Goal: Transaction & Acquisition: Purchase product/service

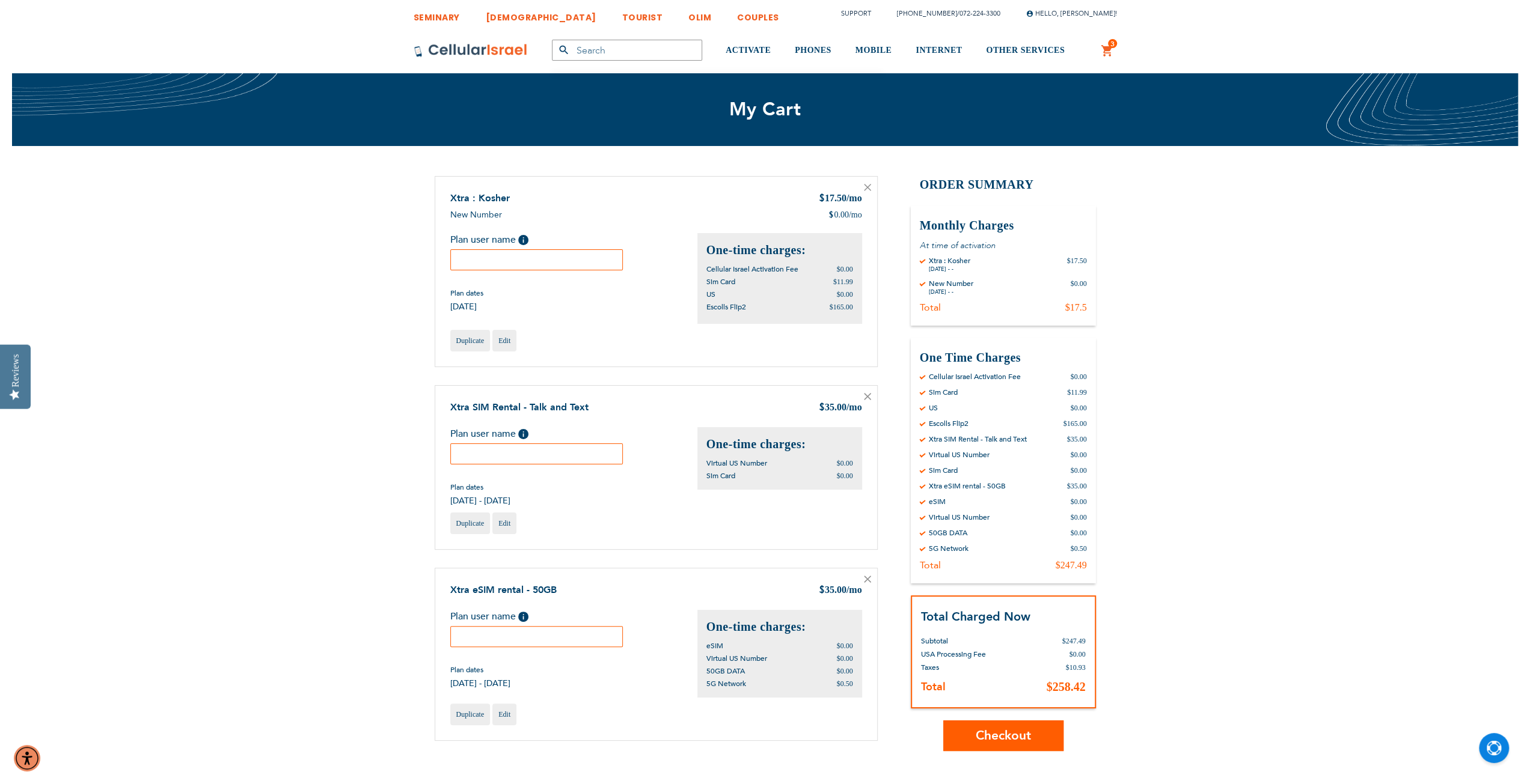
type input "[EMAIL_ADDRESS][DOMAIN_NAME]"
click at [523, 262] on input "text" at bounding box center [537, 260] width 173 height 21
type input "[PERSON_NAME]"
click at [1498, 743] on img "Open Chat" at bounding box center [1494, 748] width 15 height 15
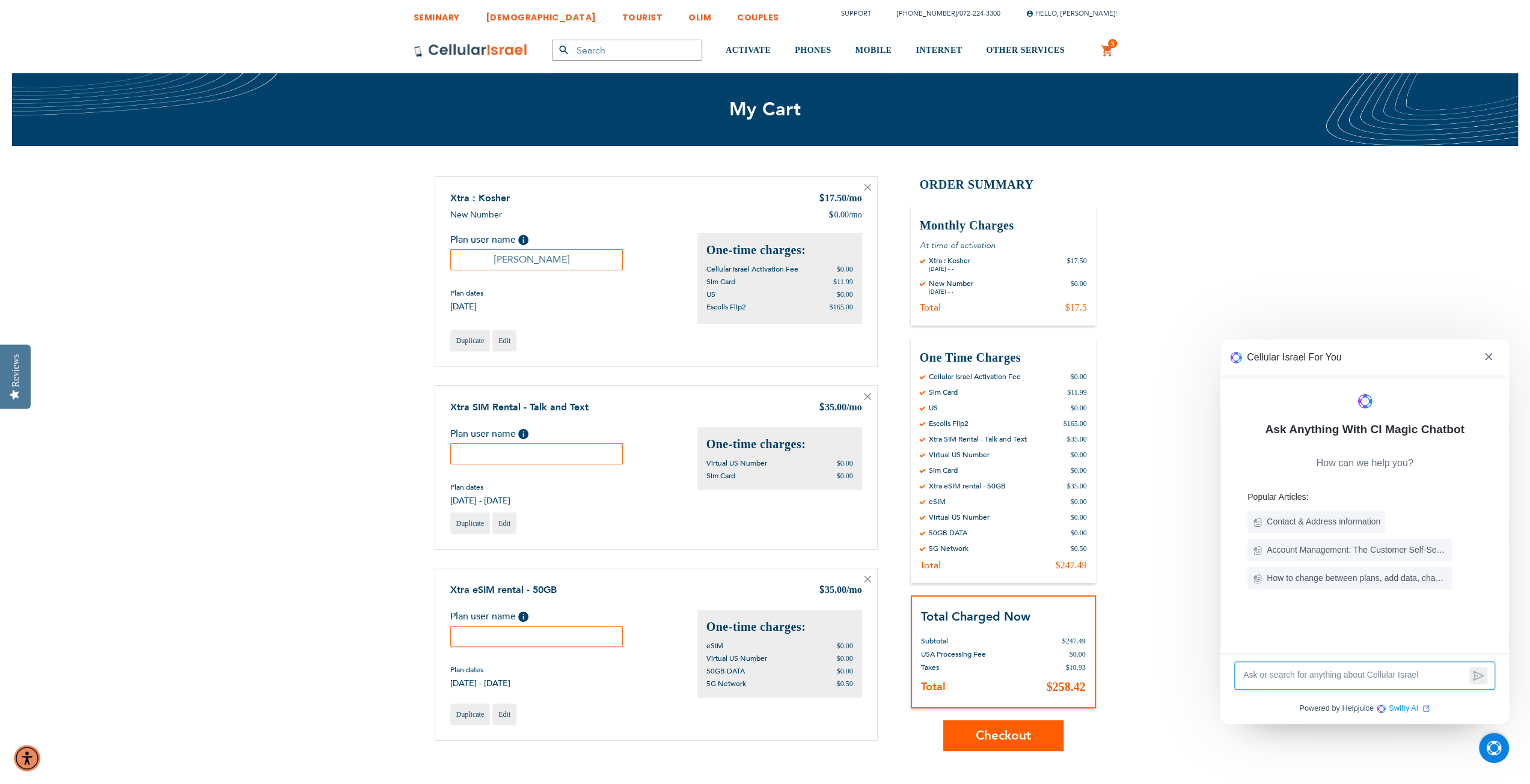
click at [1320, 673] on textarea at bounding box center [1354, 676] width 225 height 14
type textarea "esim on verizon phone"
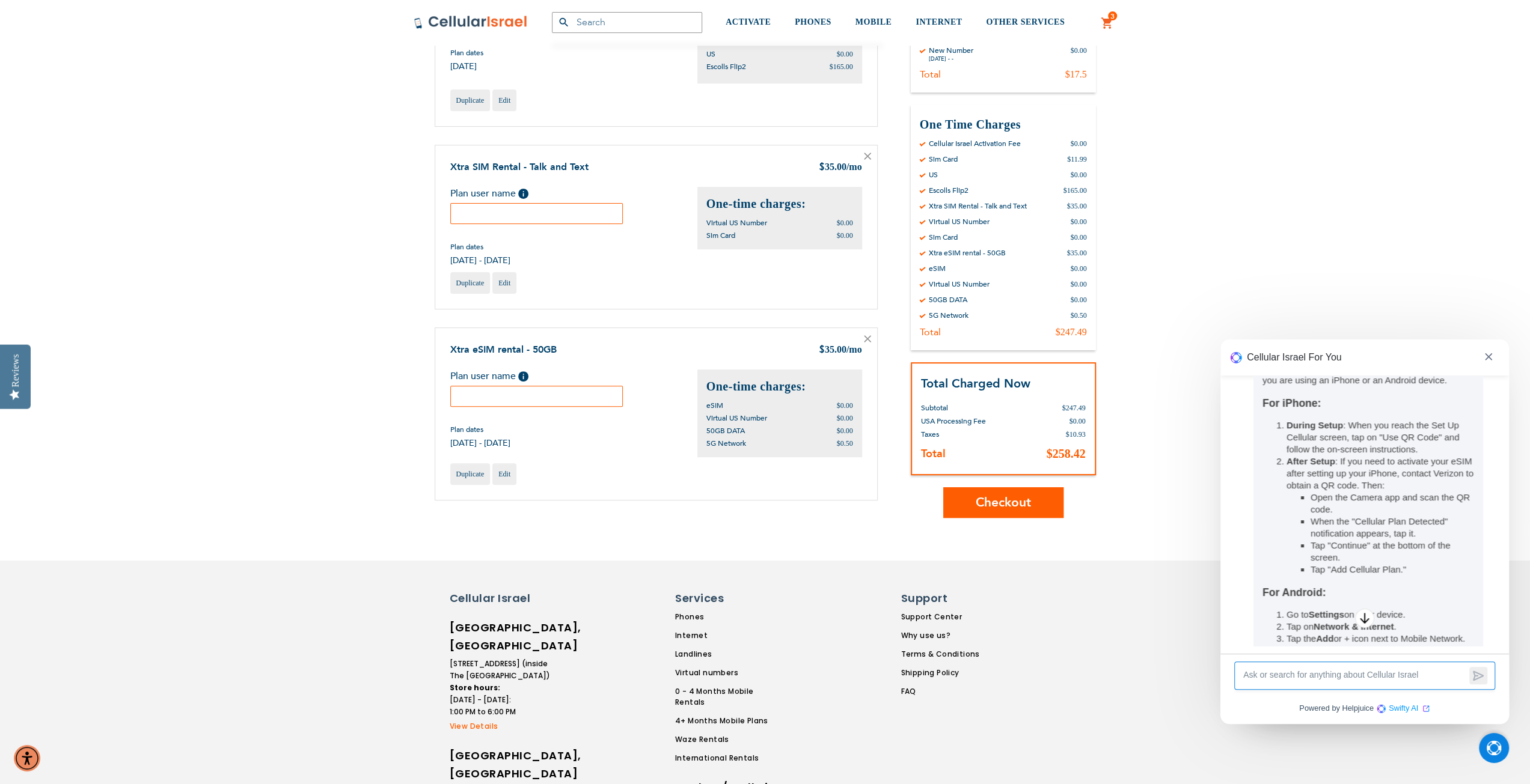
scroll to position [394, 0]
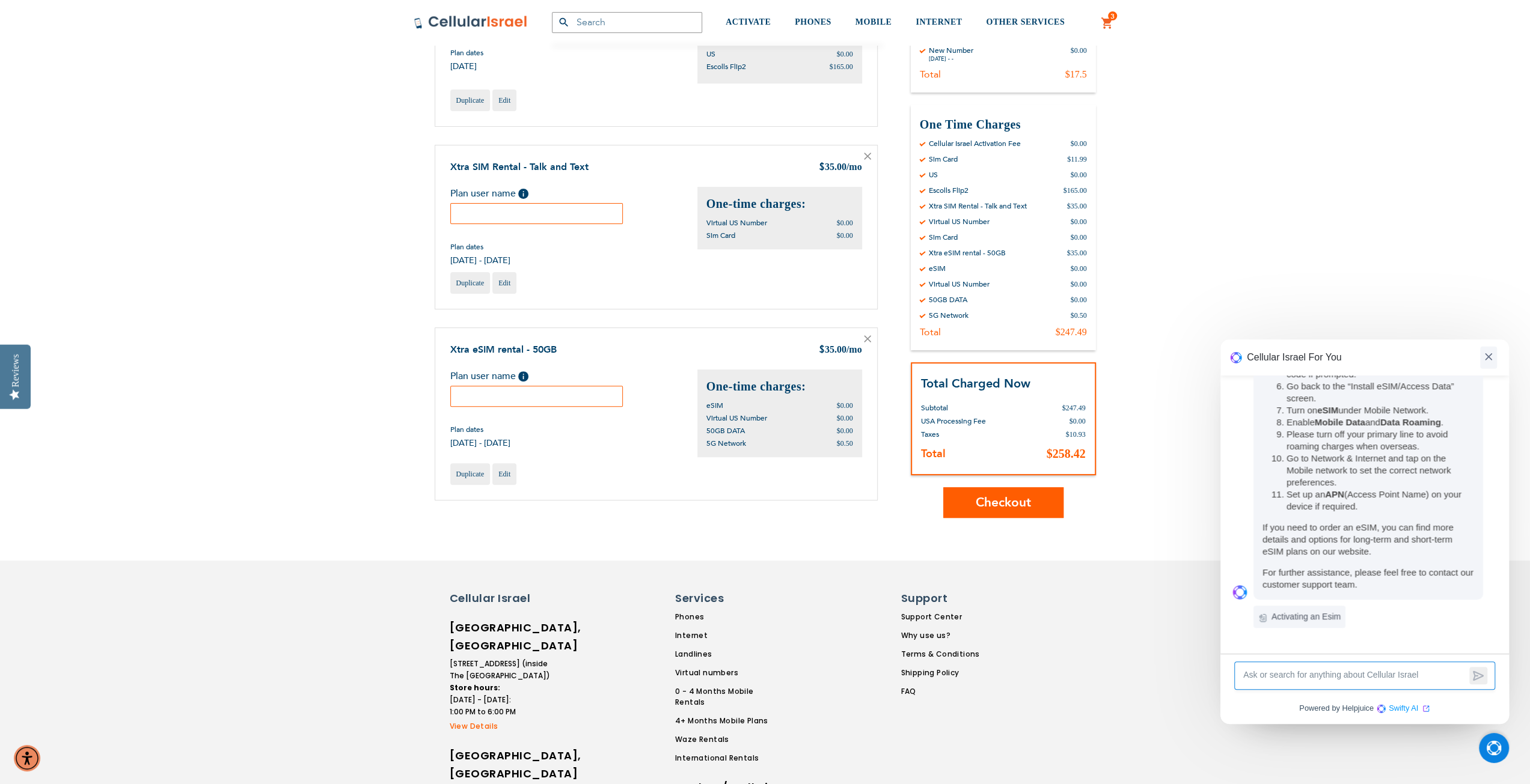
click at [1486, 356] on img at bounding box center [1489, 357] width 7 height 7
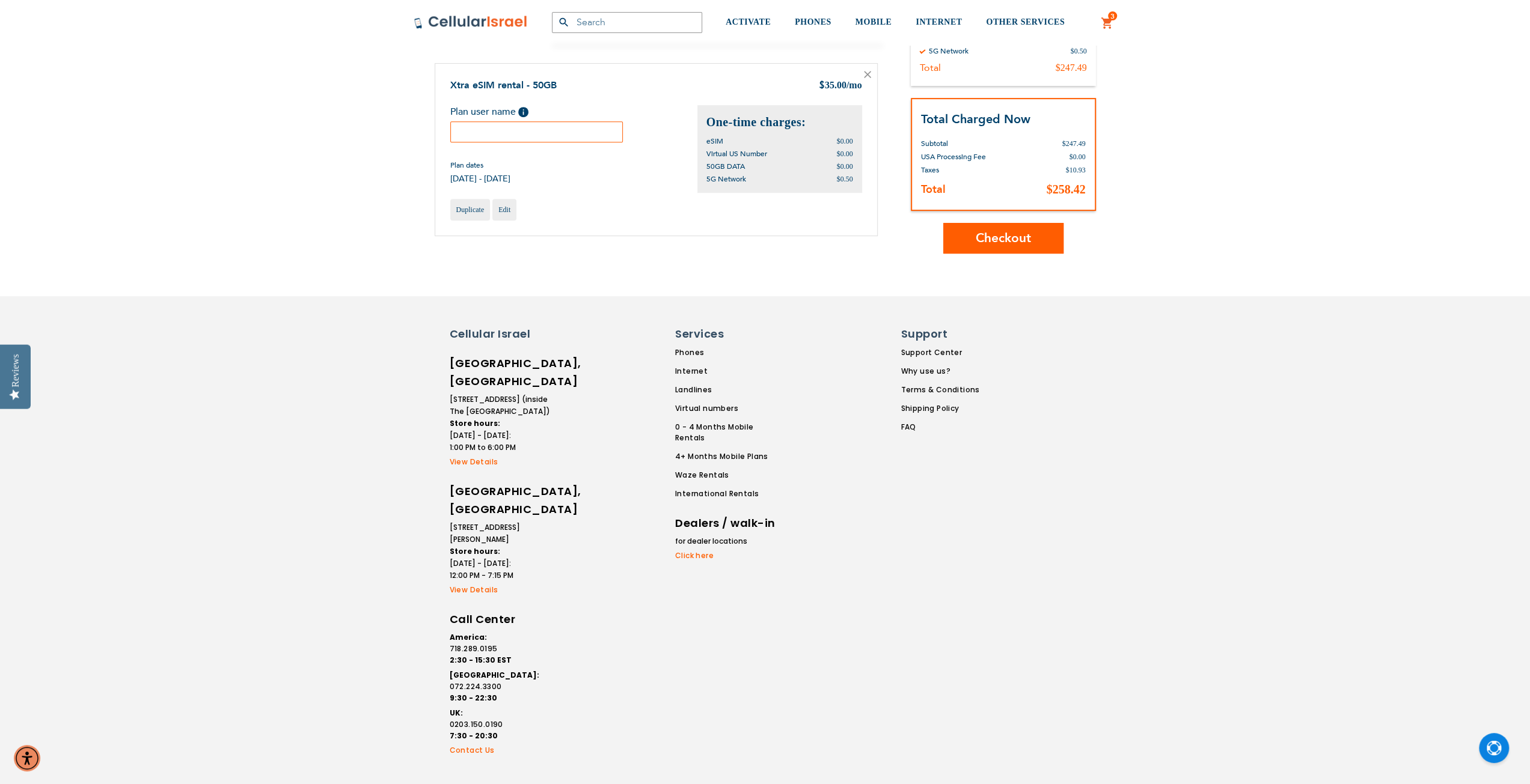
scroll to position [506, 0]
click at [909, 422] on link "FAQ" at bounding box center [940, 425] width 79 height 11
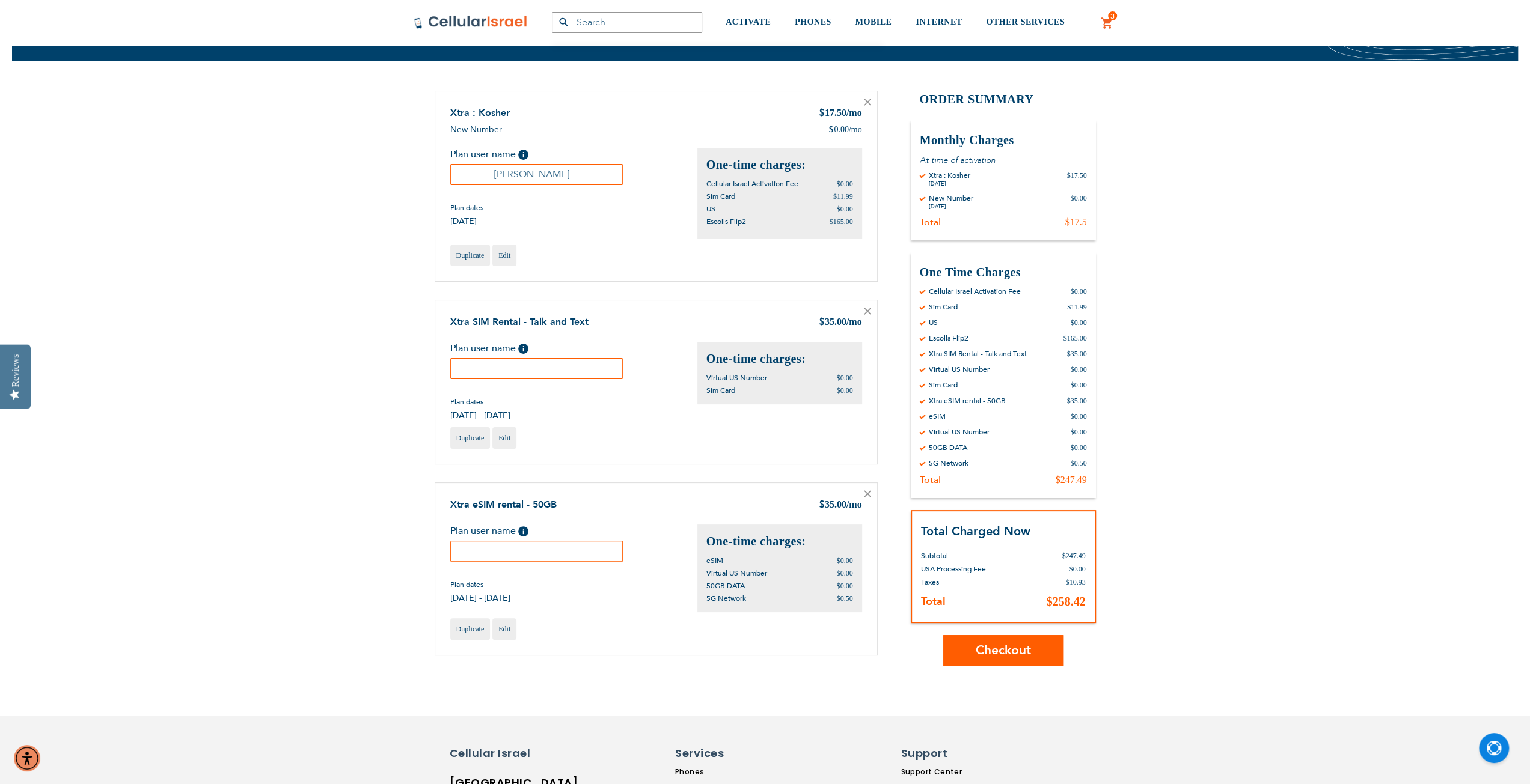
scroll to position [145, 0]
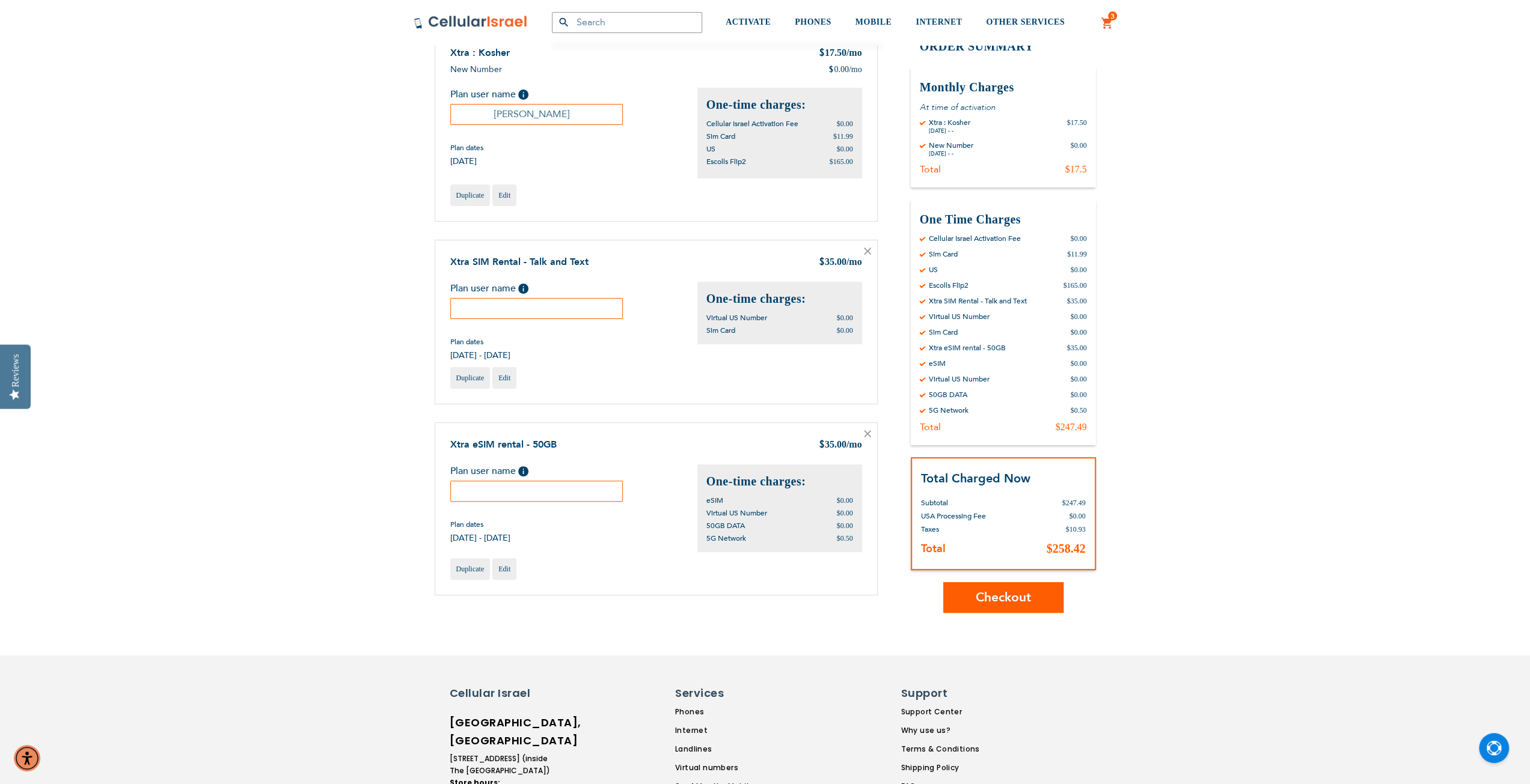
type input "[EMAIL_ADDRESS][DOMAIN_NAME]"
click at [462, 306] on input "text" at bounding box center [537, 309] width 173 height 21
type input "Rikki"
click at [457, 485] on input "text" at bounding box center [537, 492] width 173 height 21
type input "[PERSON_NAME]"
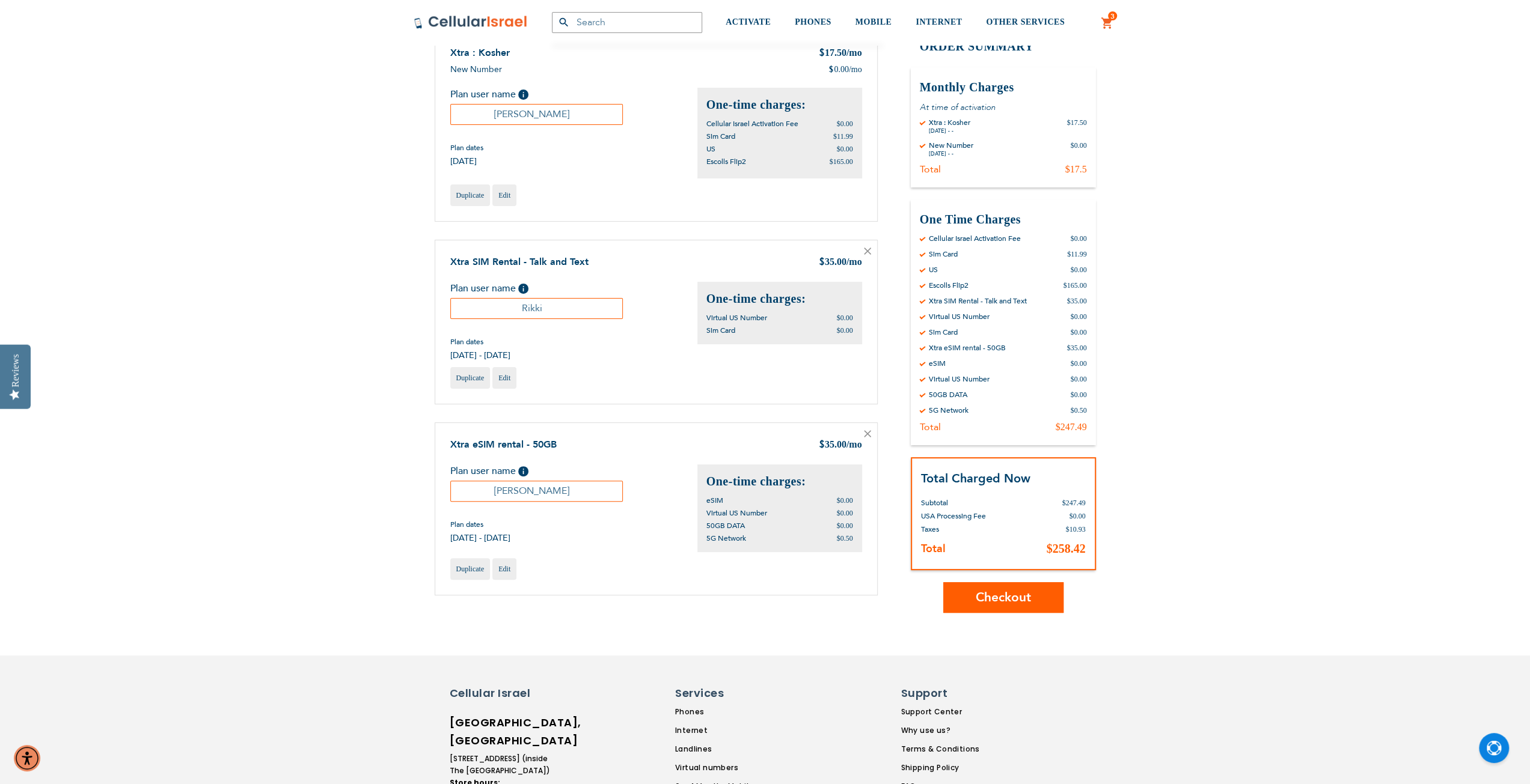
click at [316, 532] on div "SEMINARY YESHIVA TOURIST OLIM COUPLES Support [PHONE_NUMBER] / [PHONE_NUMBER] H…" at bounding box center [765, 519] width 1530 height 1329
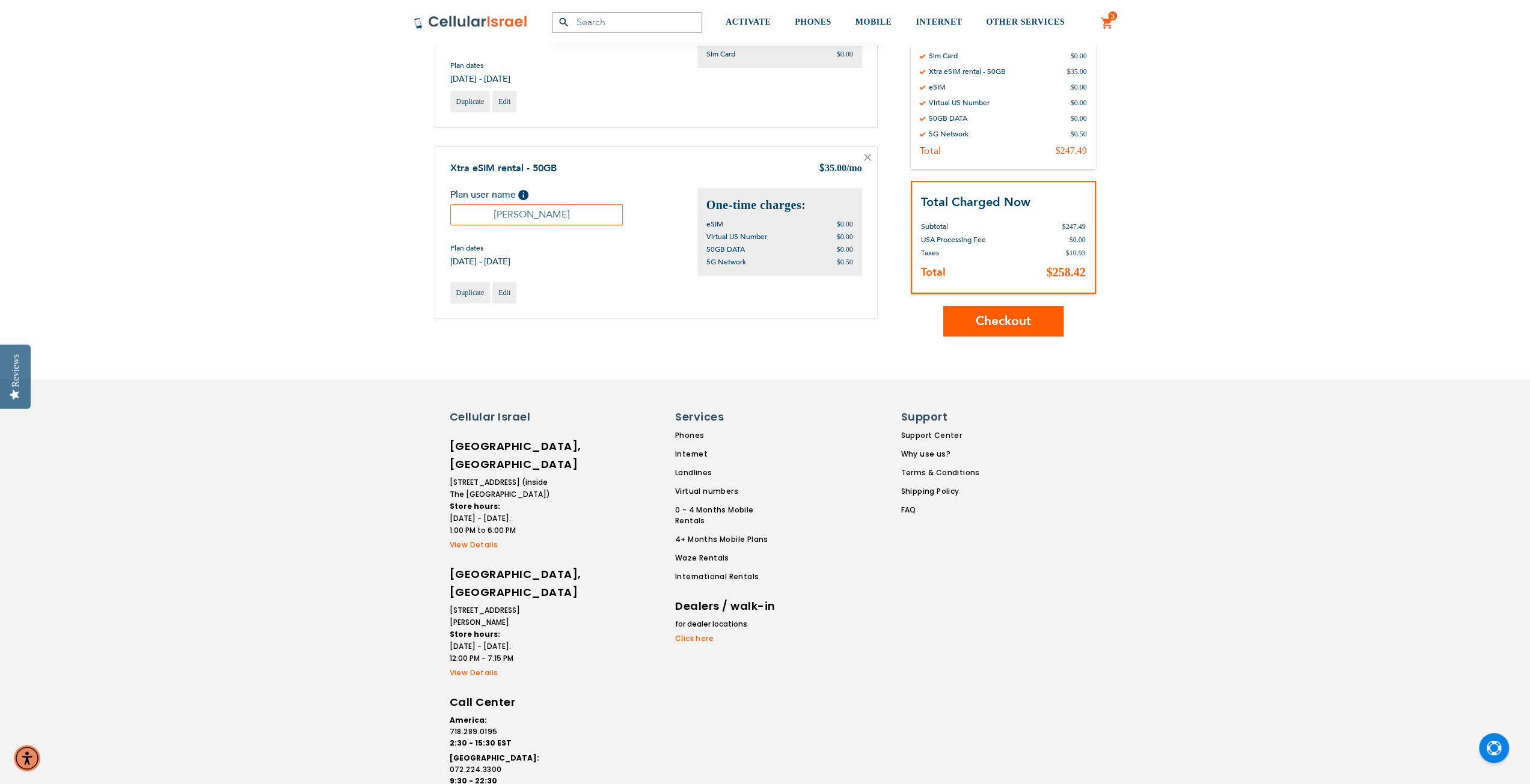
scroll to position [506, 0]
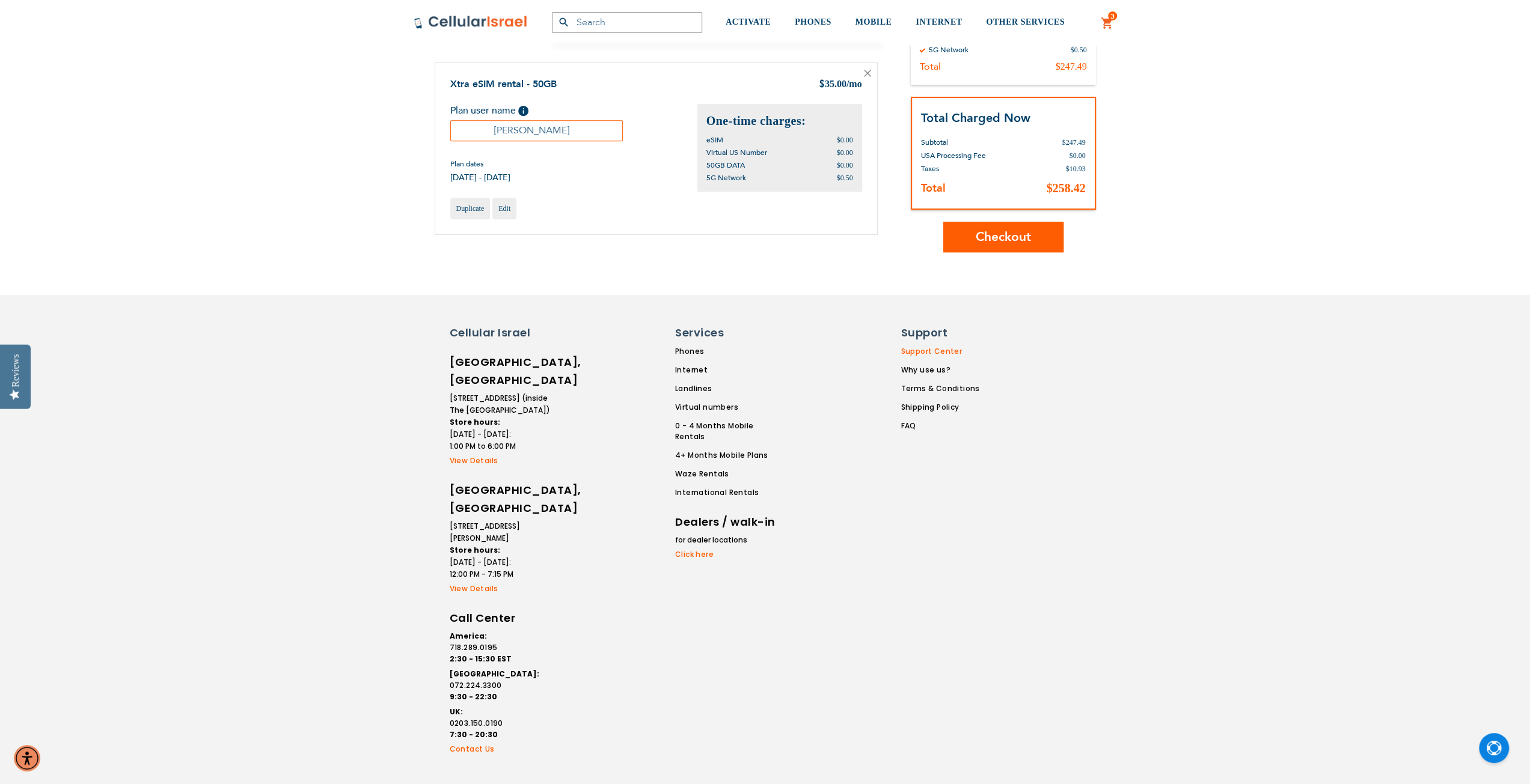
click at [924, 352] on link "Support Center" at bounding box center [940, 351] width 79 height 11
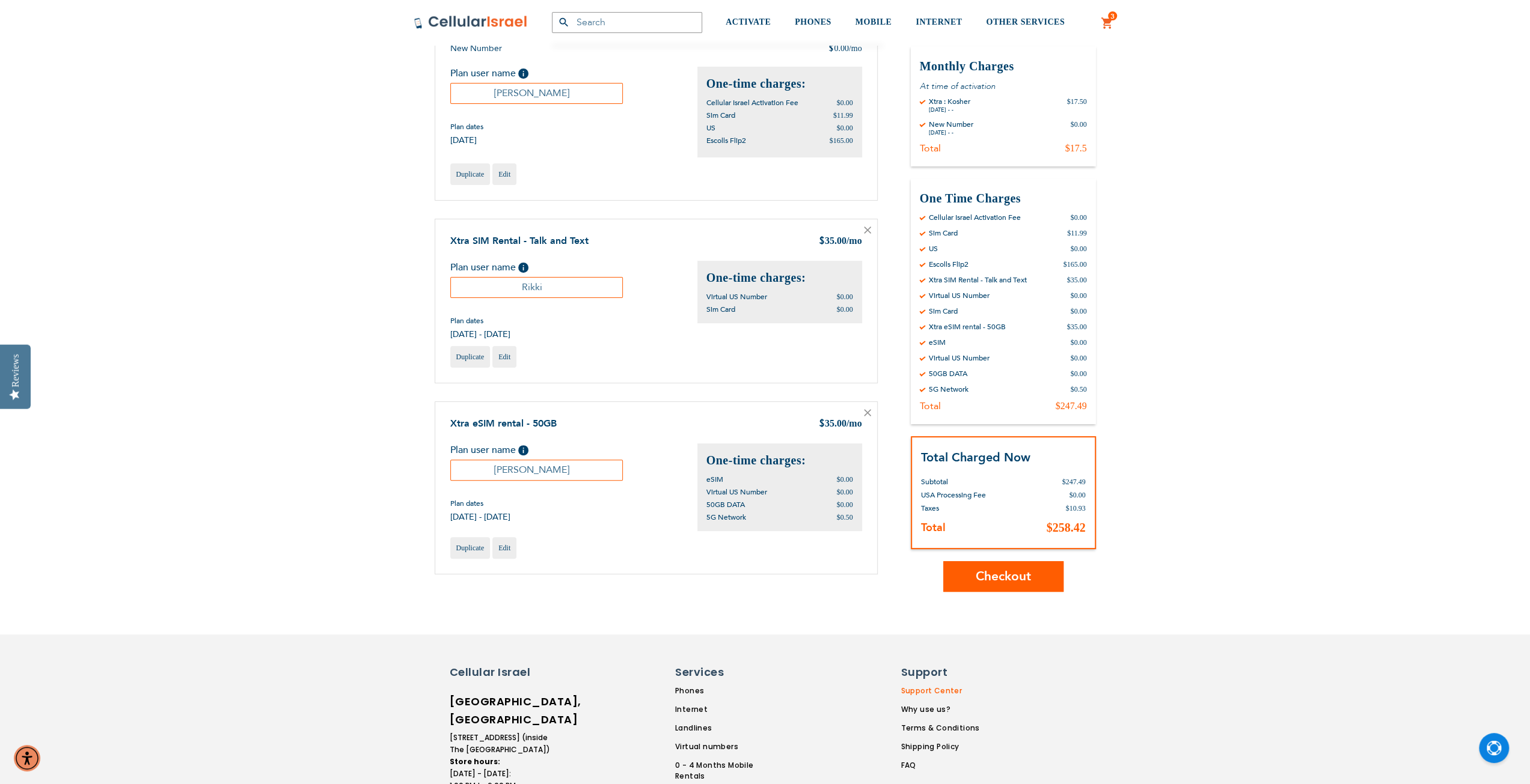
scroll to position [145, 0]
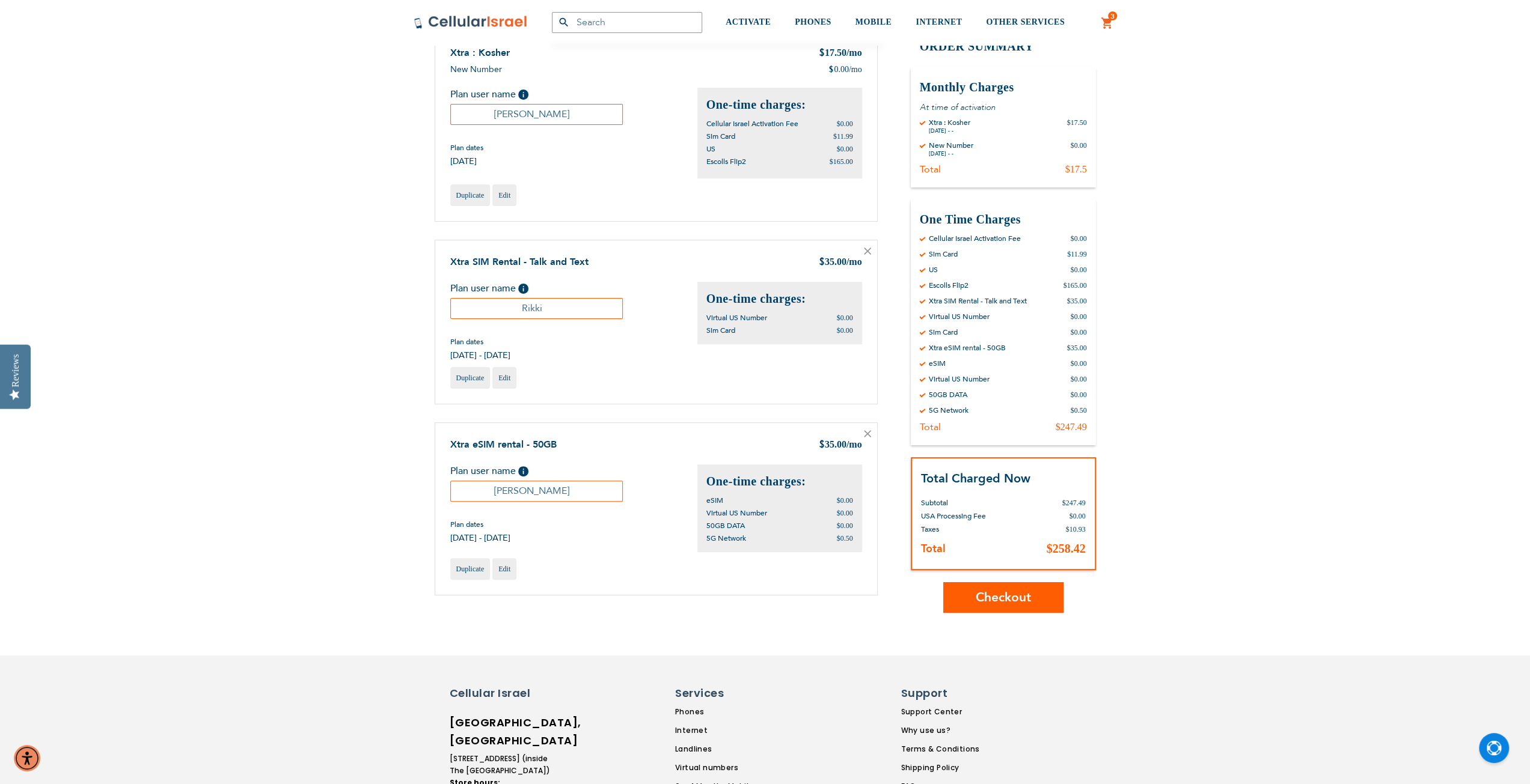
click at [1013, 604] on span "Checkout" at bounding box center [1003, 598] width 55 height 17
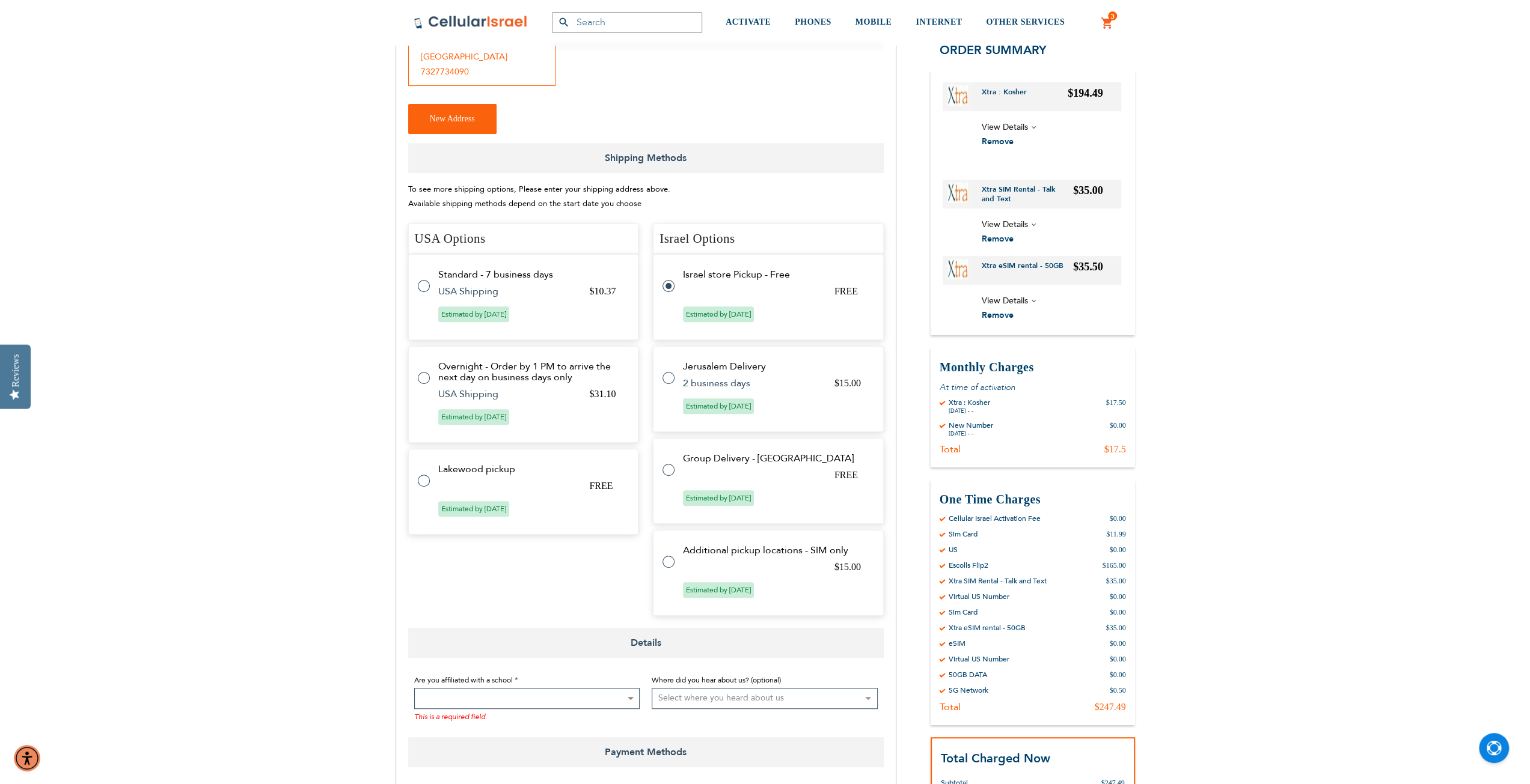
scroll to position [300, 0]
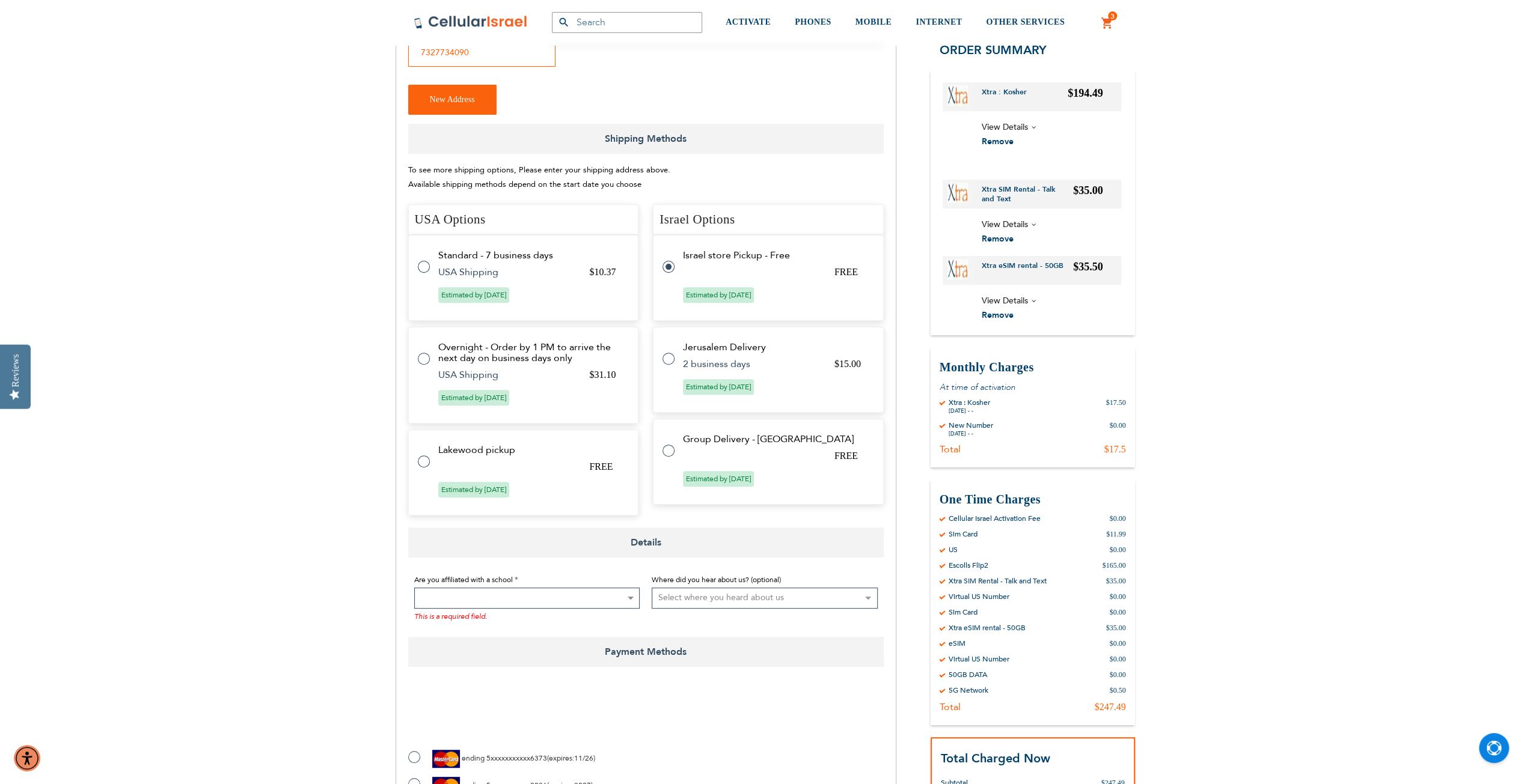
type input "[EMAIL_ADDRESS][DOMAIN_NAME]"
click at [422, 260] on label at bounding box center [429, 260] width 24 height 0
radio input "true"
radio input "false"
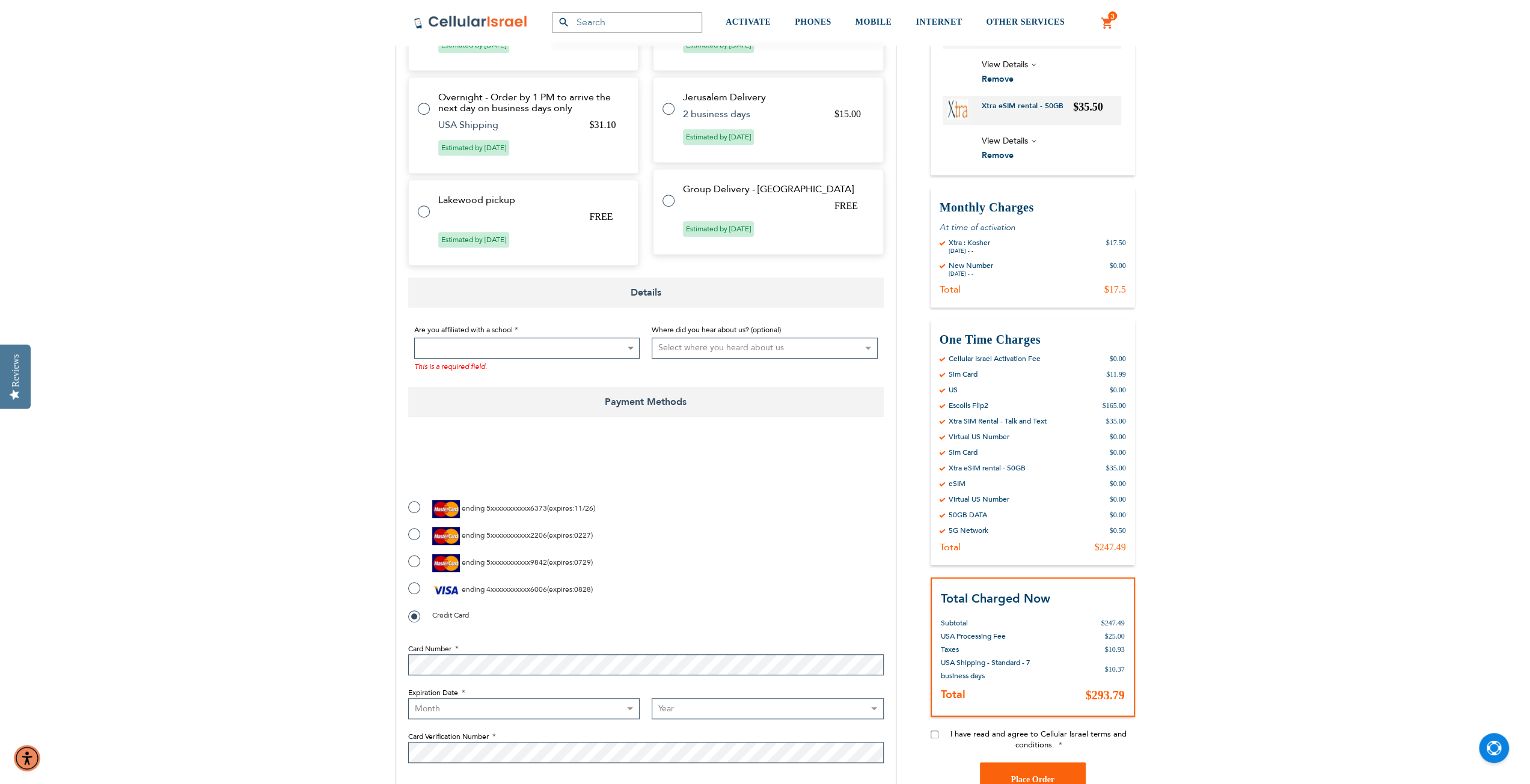
scroll to position [601, 0]
click at [632, 335] on span at bounding box center [630, 345] width 12 height 20
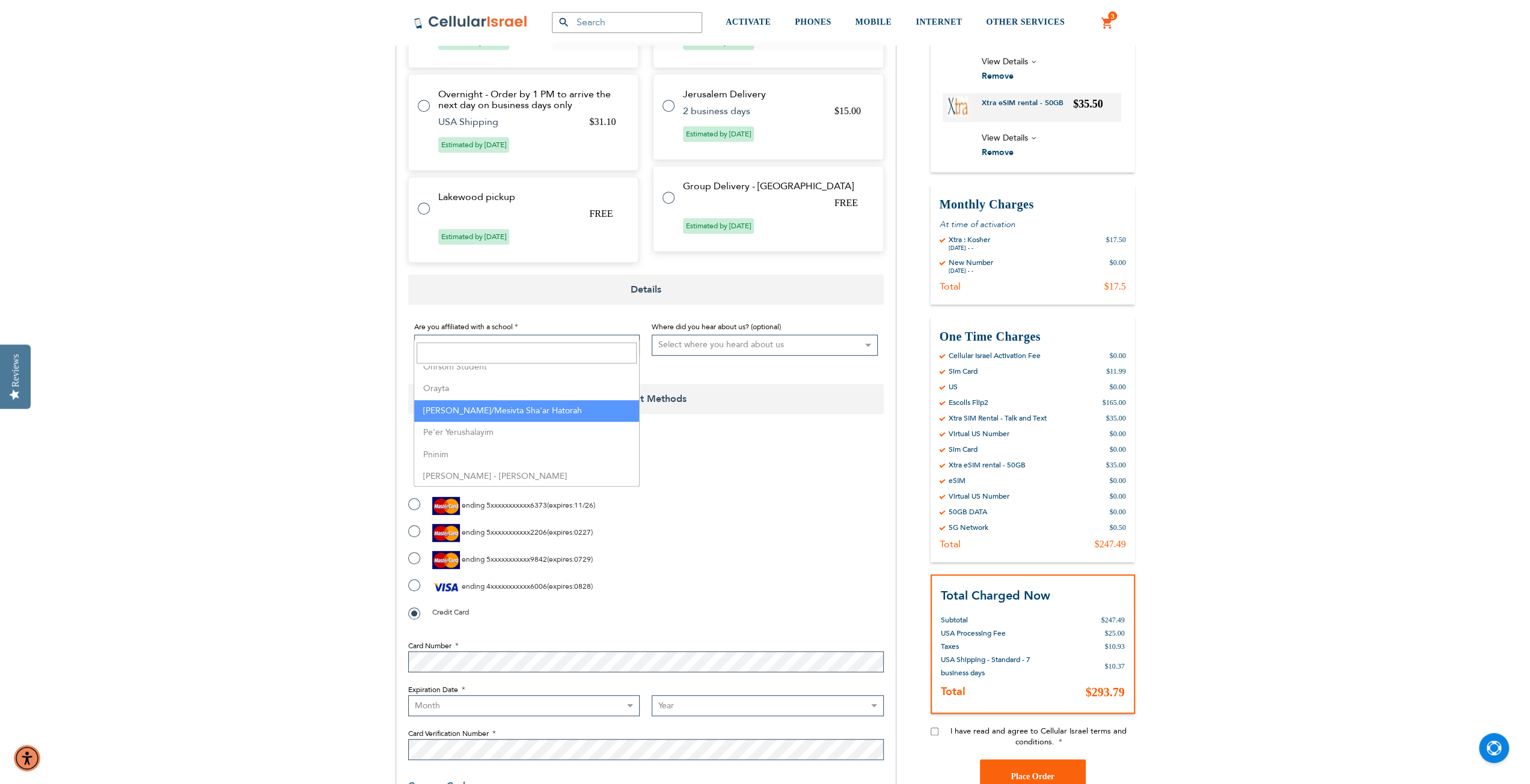
scroll to position [2584, 0]
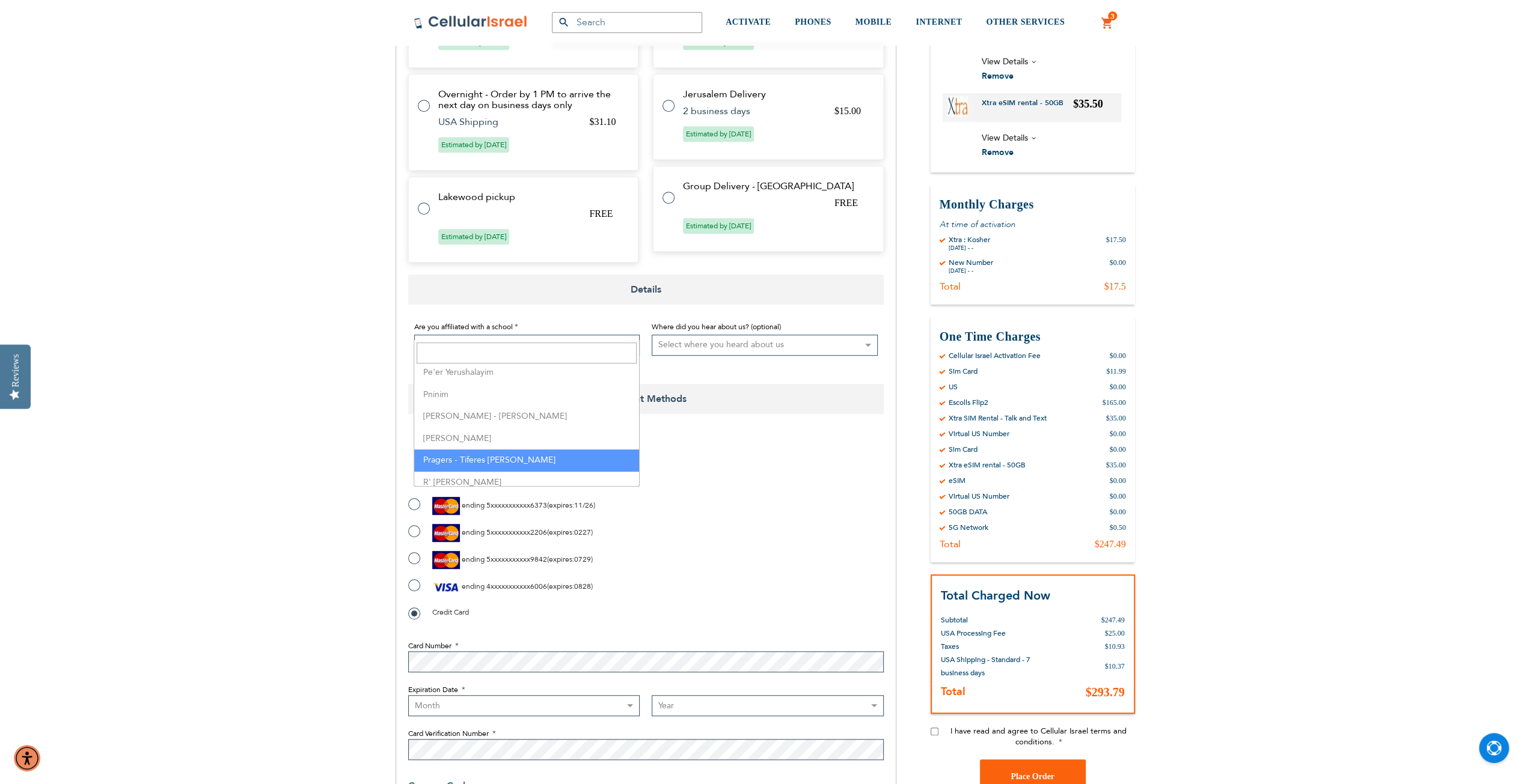
select select "141"
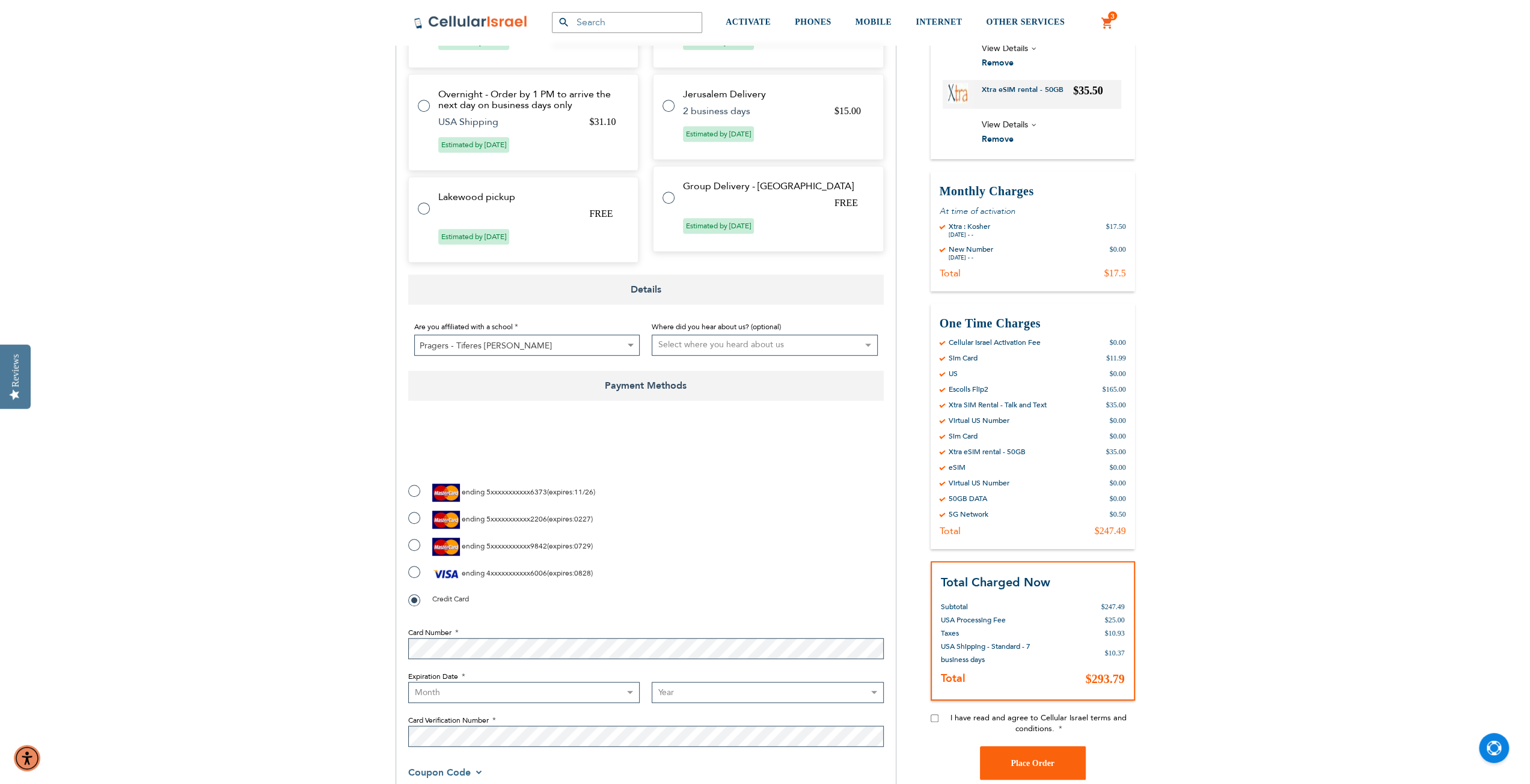
click at [720, 334] on select "Select where you heard about us Existing Customer Friend Other School/Group BP …" at bounding box center [765, 345] width 226 height 21
select select "1"
click at [652, 334] on select "Select where you heard about us Existing Customer Friend Other School/Group BP …" at bounding box center [765, 345] width 226 height 21
checkbox input "true"
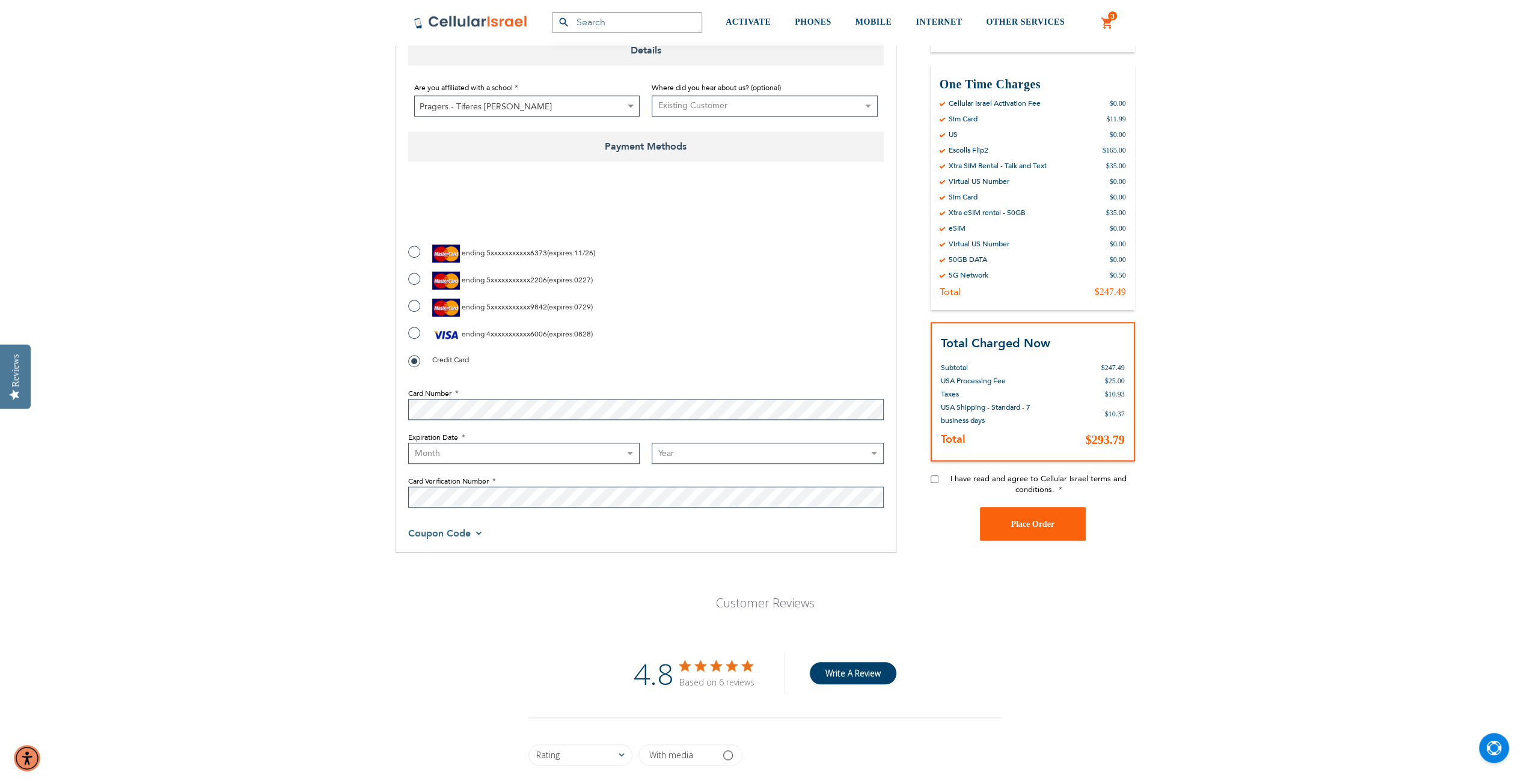
scroll to position [842, 0]
select select "8"
select select "2029"
checkbox input "true"
click at [934, 474] on input "I have read and agree to Cellular Israel terms and conditions." at bounding box center [934, 478] width 8 height 8
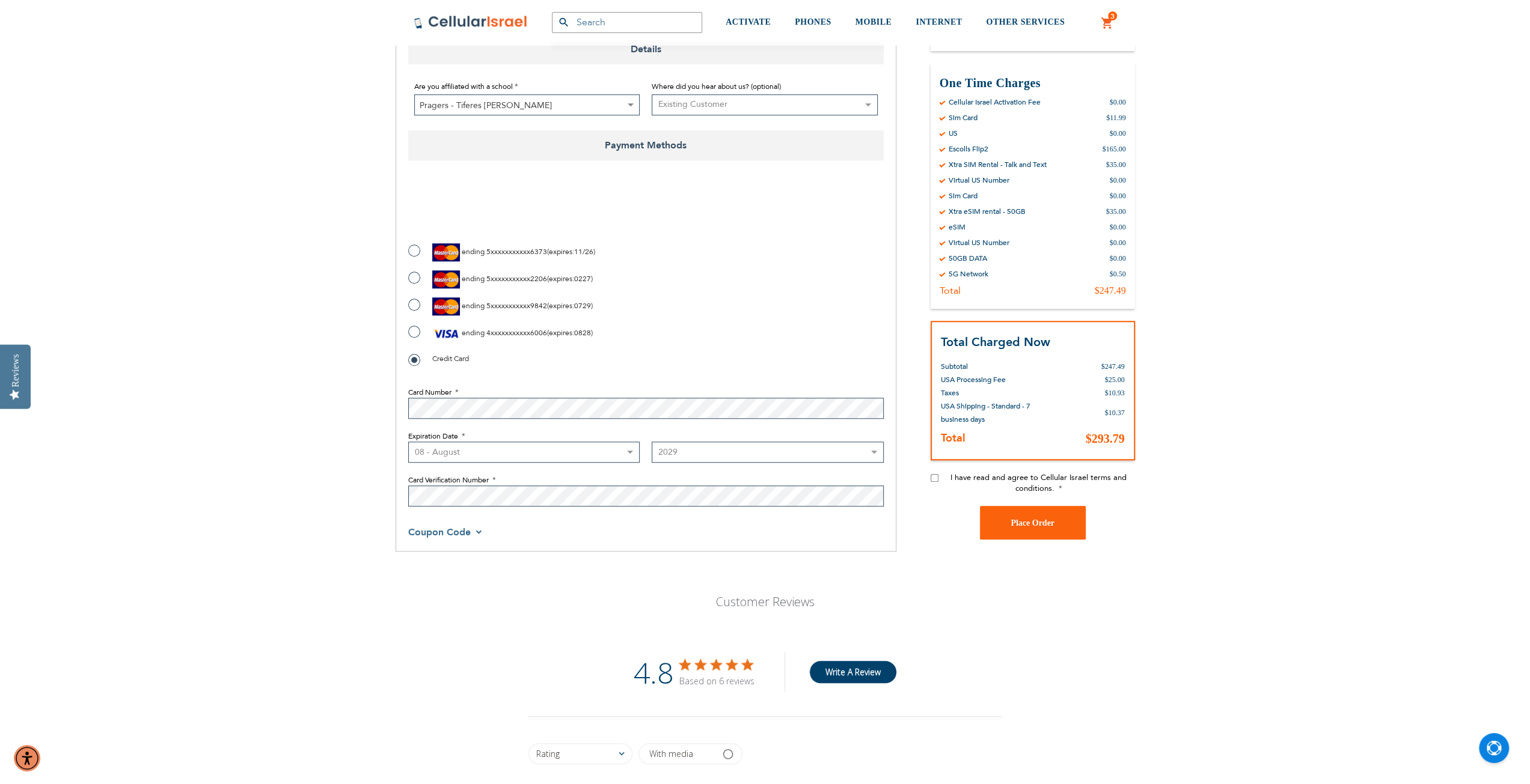
checkbox input "true"
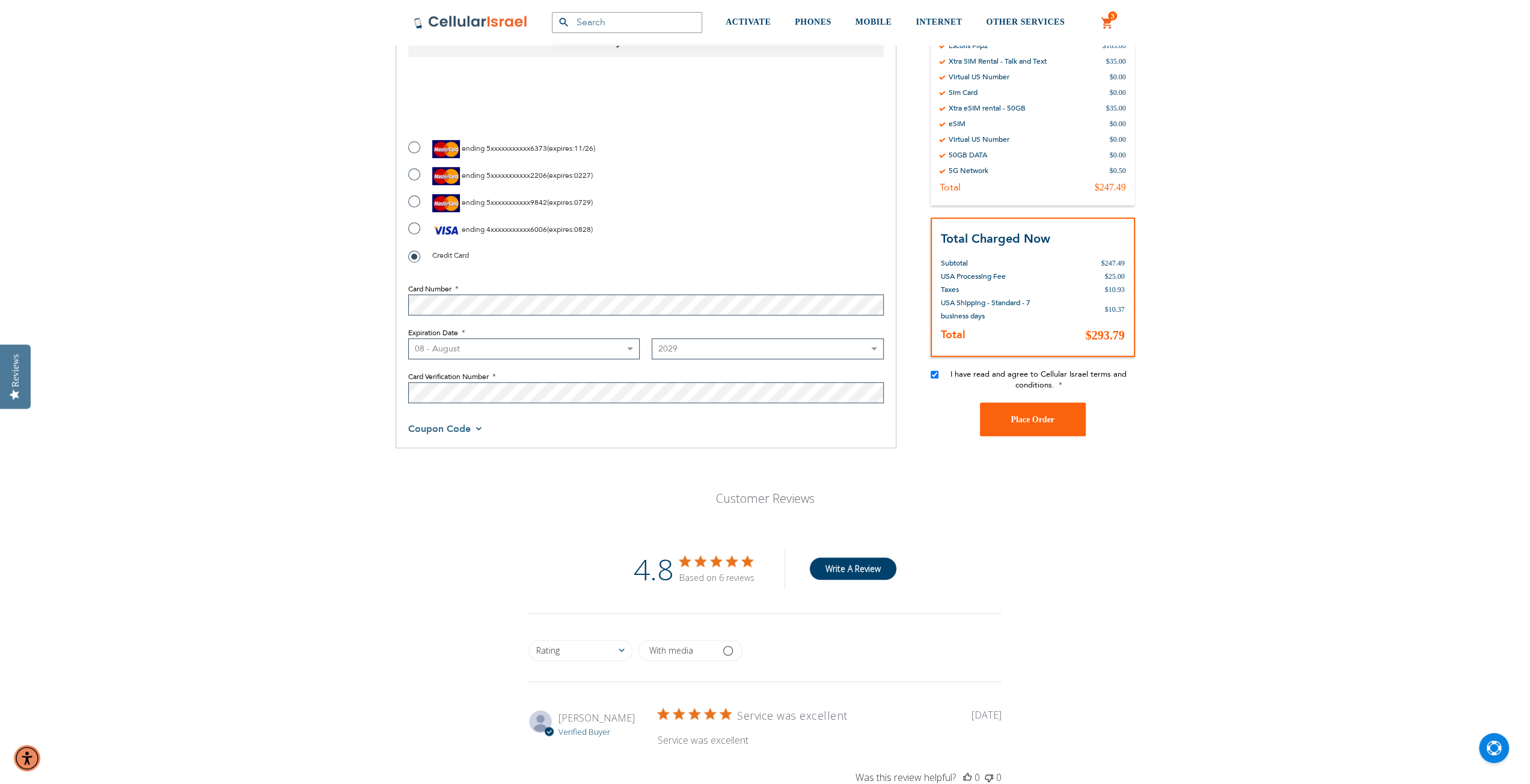
scroll to position [961, 0]
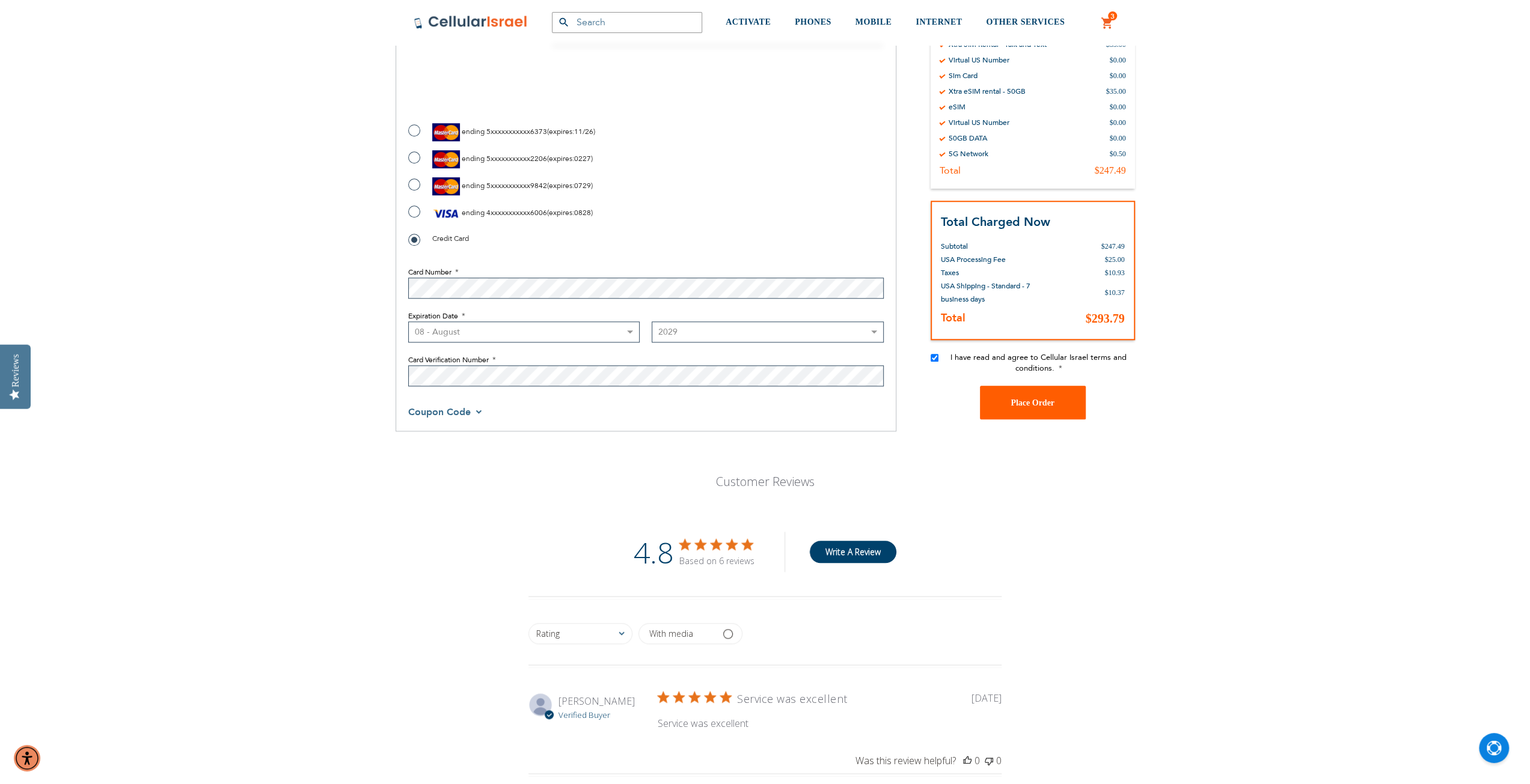
click at [1035, 398] on span "Place Order" at bounding box center [1033, 403] width 44 height 9
